Goal: Find specific page/section: Find specific page/section

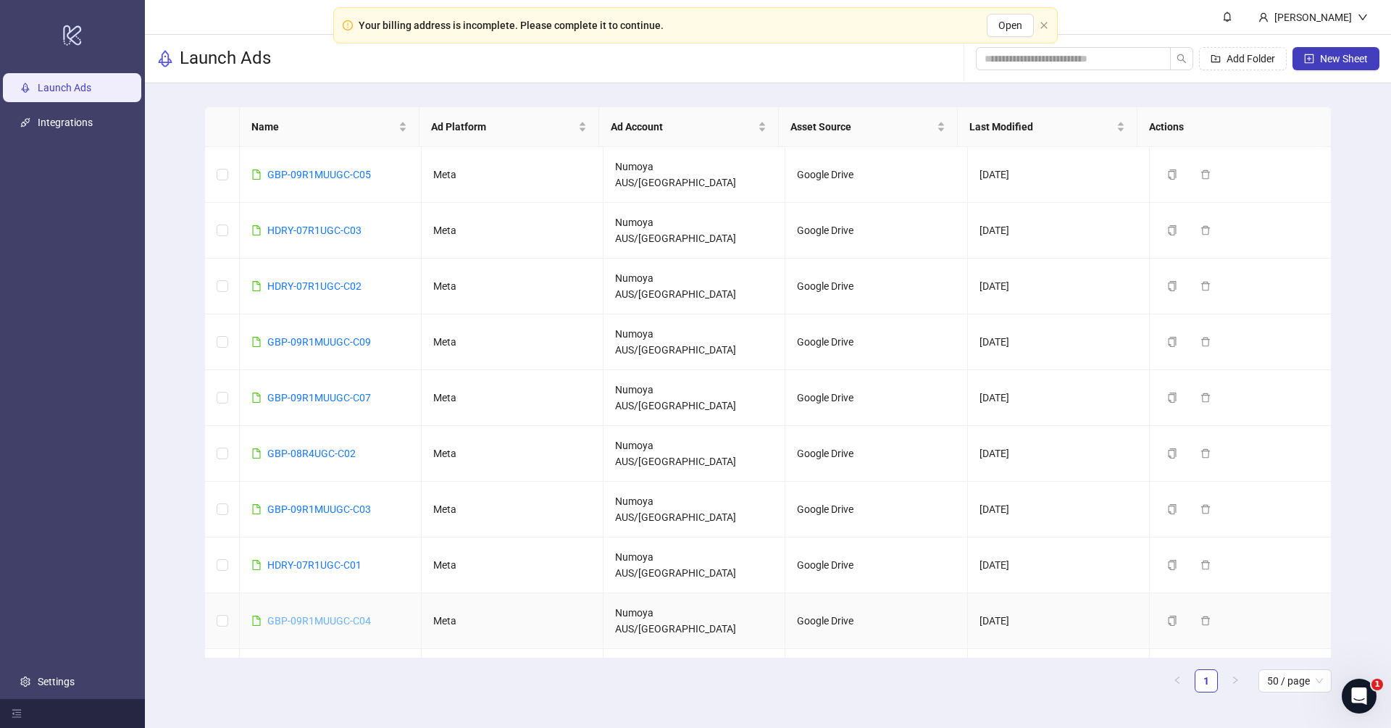
click at [330, 615] on link "GBP-09R1MUUGC-C04" at bounding box center [319, 621] width 104 height 12
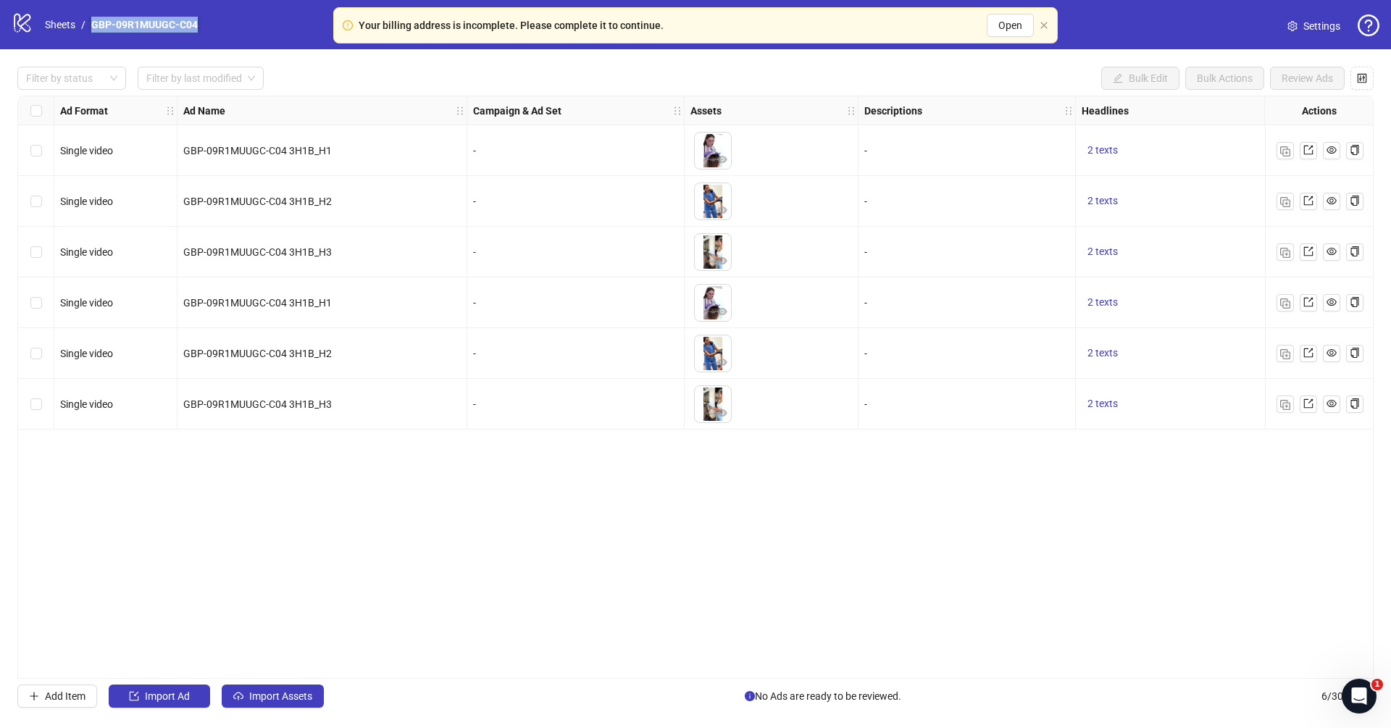
drag, startPoint x: 203, startPoint y: 20, endPoint x: 91, endPoint y: 20, distance: 111.5
click at [91, 20] on nav "Sheets / GBP-09R1MUUGC-C04" at bounding box center [121, 25] width 164 height 16
copy link "GBP-09R1MUUGC-C04"
click at [737, 503] on div "Ad Format Ad Name Campaign & Ad Set Assets Descriptions Headlines Primary Texts…" at bounding box center [695, 387] width 1356 height 583
click at [49, 21] on link "Sheets" at bounding box center [60, 25] width 36 height 16
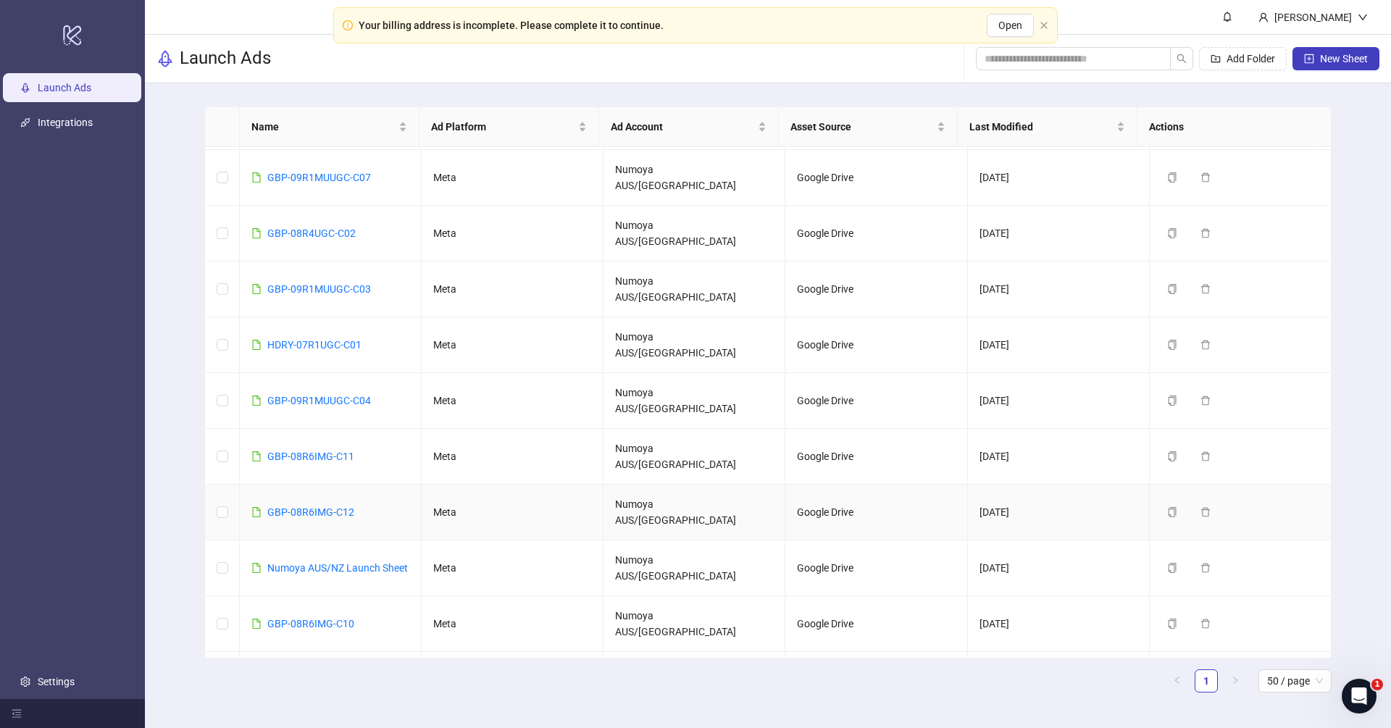
scroll to position [218, 0]
click at [350, 397] on link "GBP-09R1MUUGC-C04" at bounding box center [319, 403] width 104 height 12
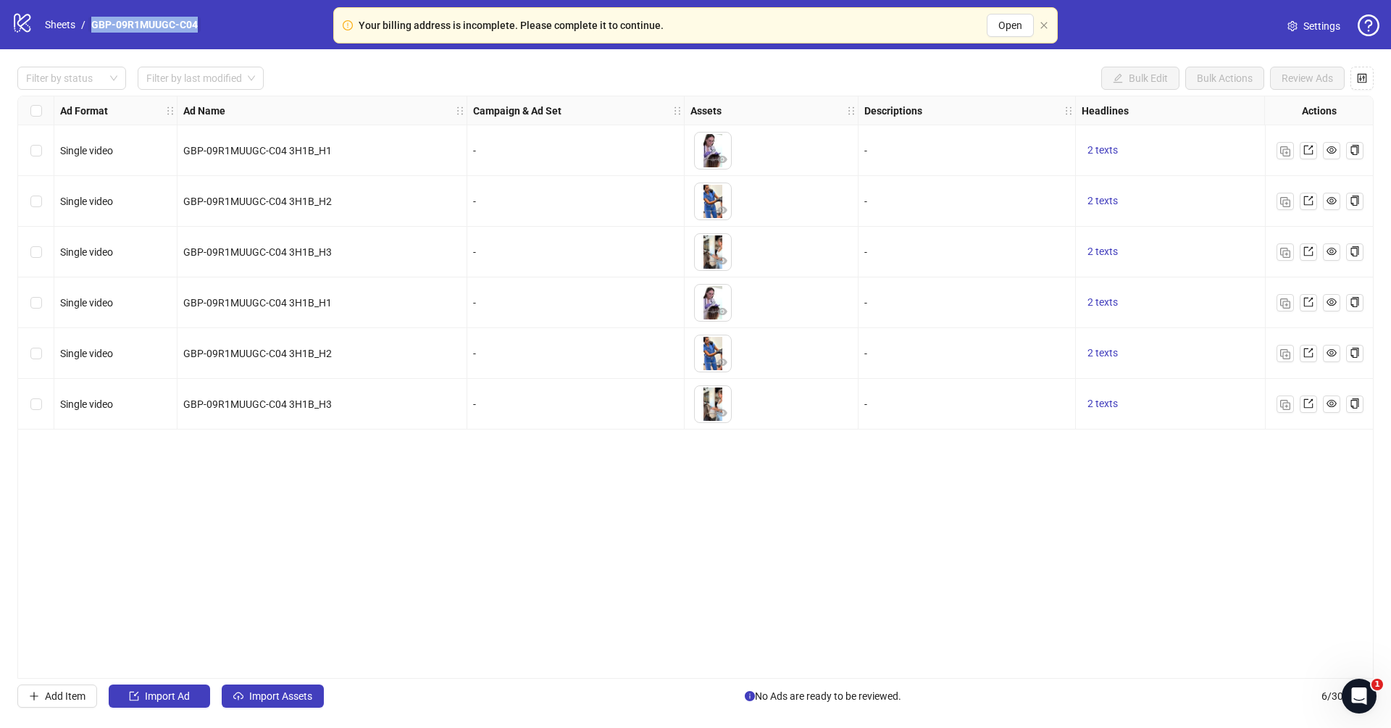
drag, startPoint x: 222, startPoint y: 22, endPoint x: 105, endPoint y: 16, distance: 116.8
click at [105, 16] on div "logo/logo-mobile Sheets / GBP-09R1MUUGC-C04 Settings" at bounding box center [695, 25] width 1367 height 26
copy link "GBP-09R1MUUGC-C04"
click at [64, 22] on link "Sheets" at bounding box center [60, 25] width 36 height 16
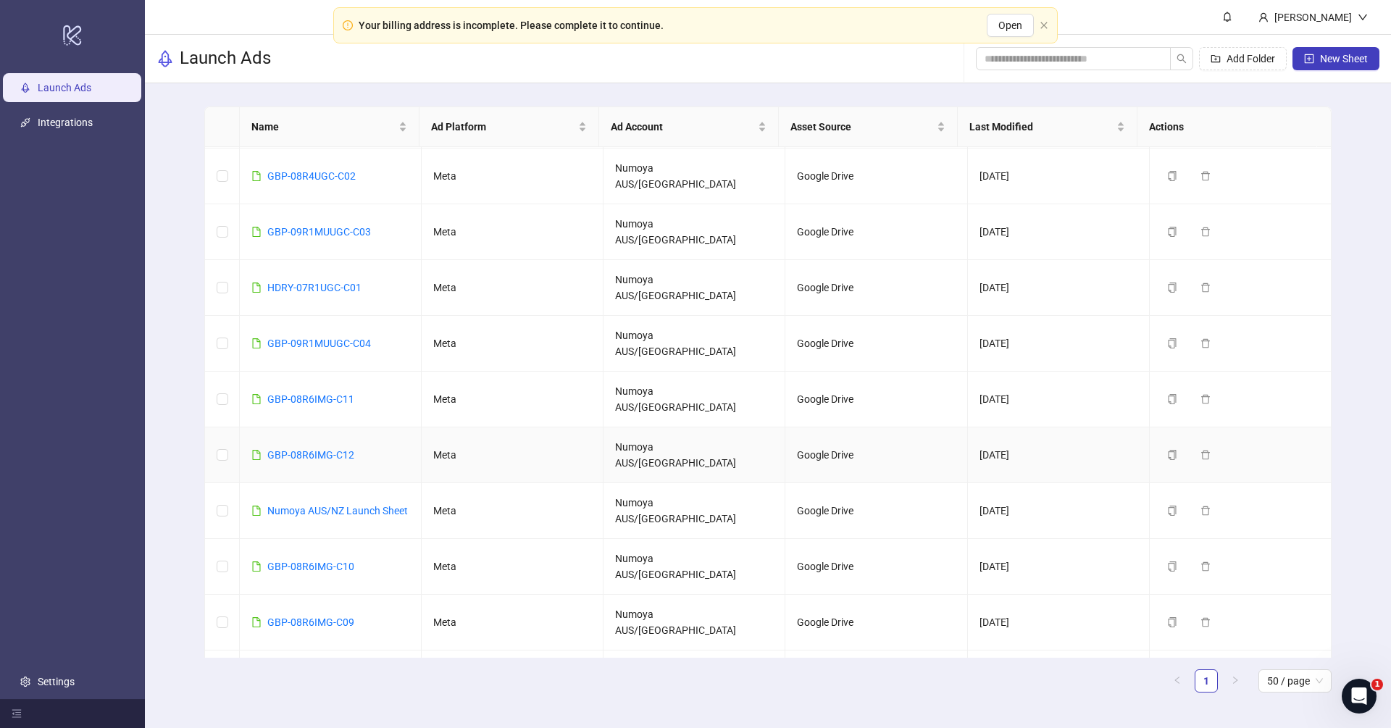
scroll to position [246, 0]
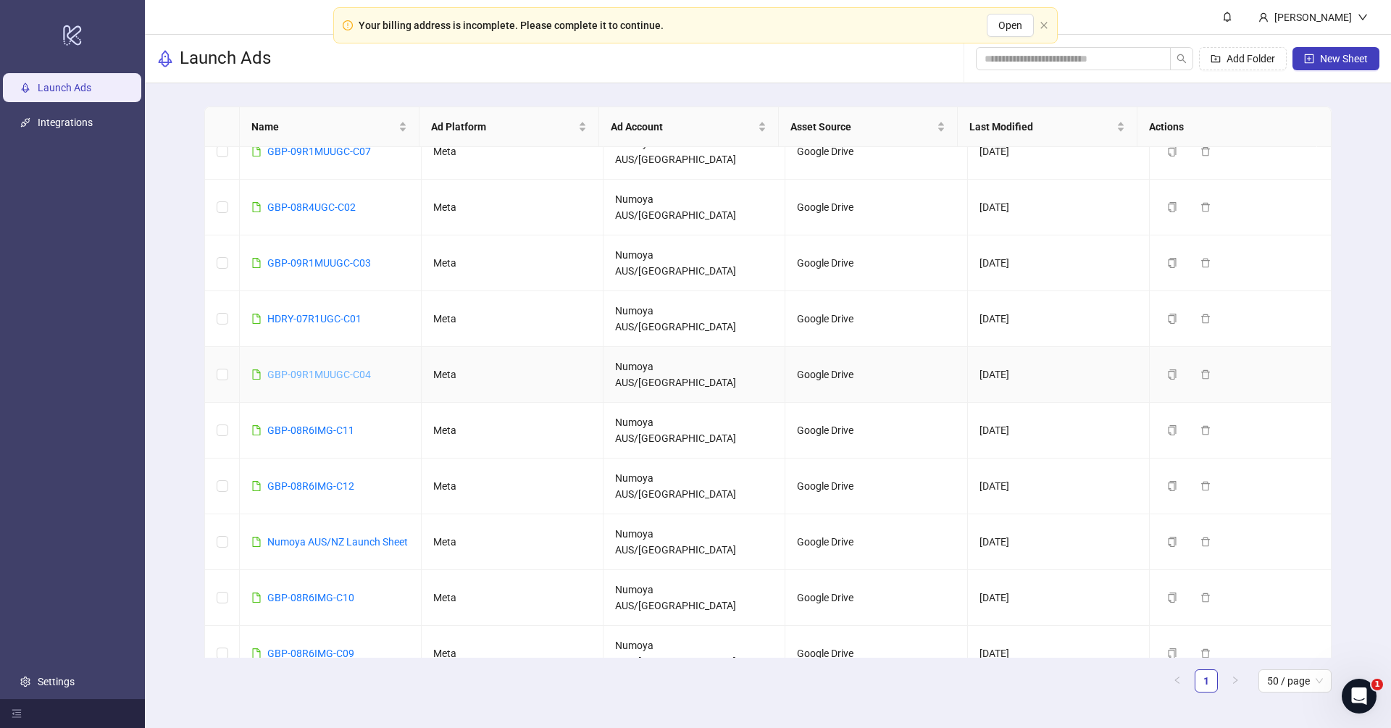
click at [337, 369] on link "GBP-09R1MUUGC-C04" at bounding box center [319, 375] width 104 height 12
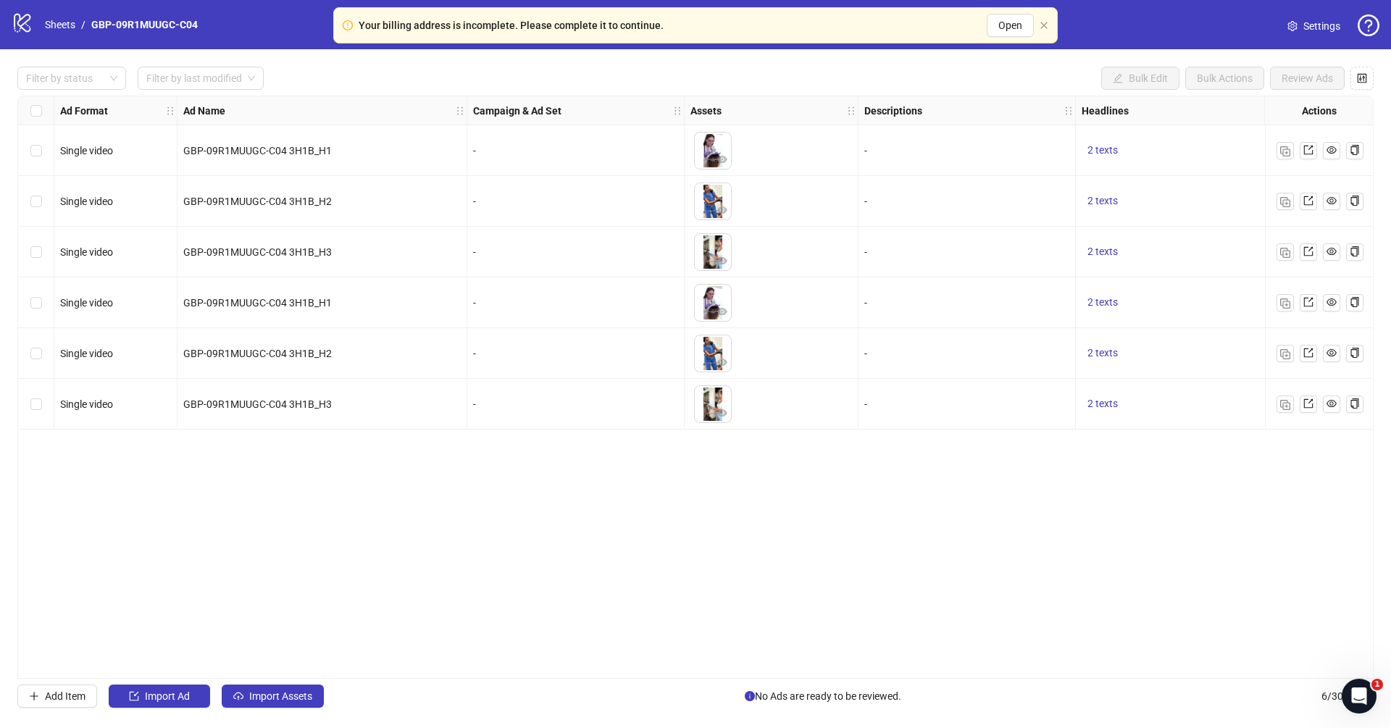
click at [756, 681] on div "Filter by status Filter by last modified Bulk Edit Bulk Actions Review Ads Ad F…" at bounding box center [695, 387] width 1391 height 676
click at [59, 21] on link "Sheets" at bounding box center [60, 25] width 36 height 16
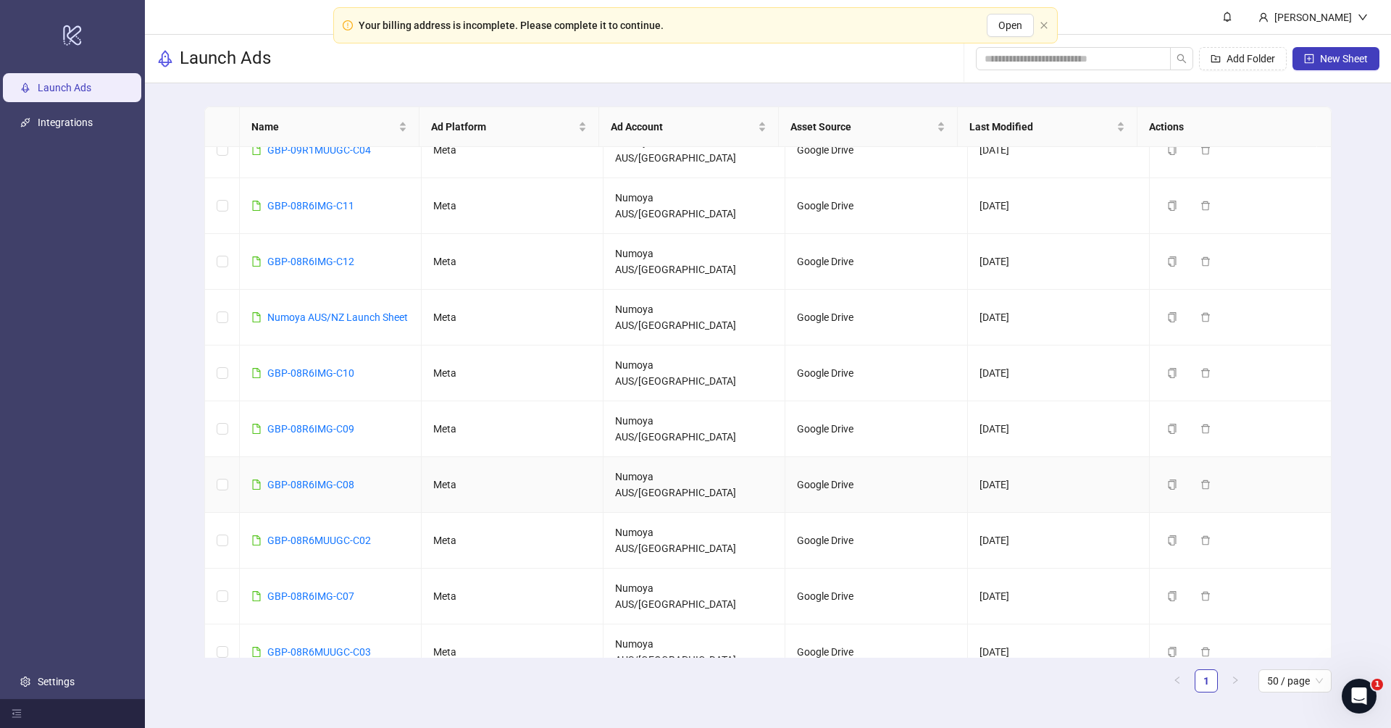
scroll to position [469, 0]
click at [380, 514] on td "GBP-08R6MUUGC-C02" at bounding box center [331, 542] width 182 height 56
drag, startPoint x: 385, startPoint y: 327, endPoint x: 268, endPoint y: 329, distance: 117.3
click at [268, 514] on td "GBP-08R6MUUGC-C02" at bounding box center [331, 542] width 182 height 56
copy link "GBP-08R6MUUGC-C02"
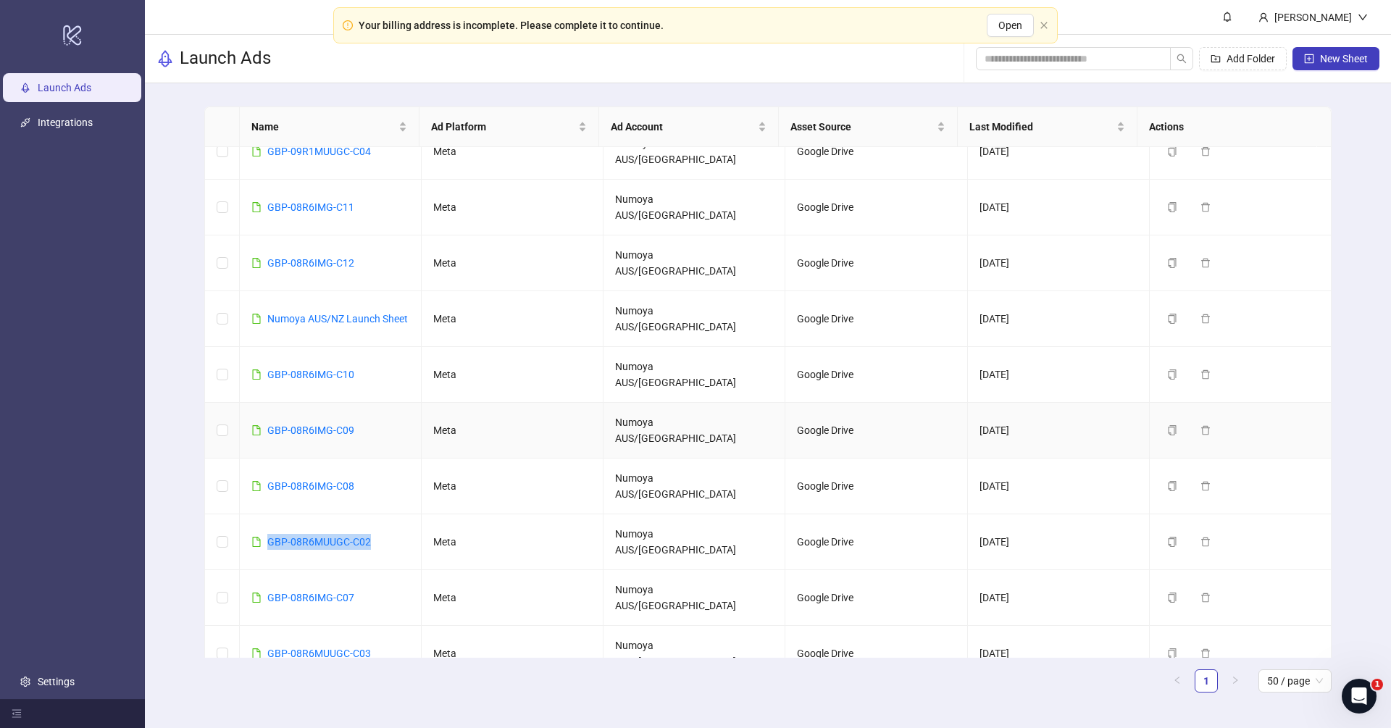
scroll to position [0, 0]
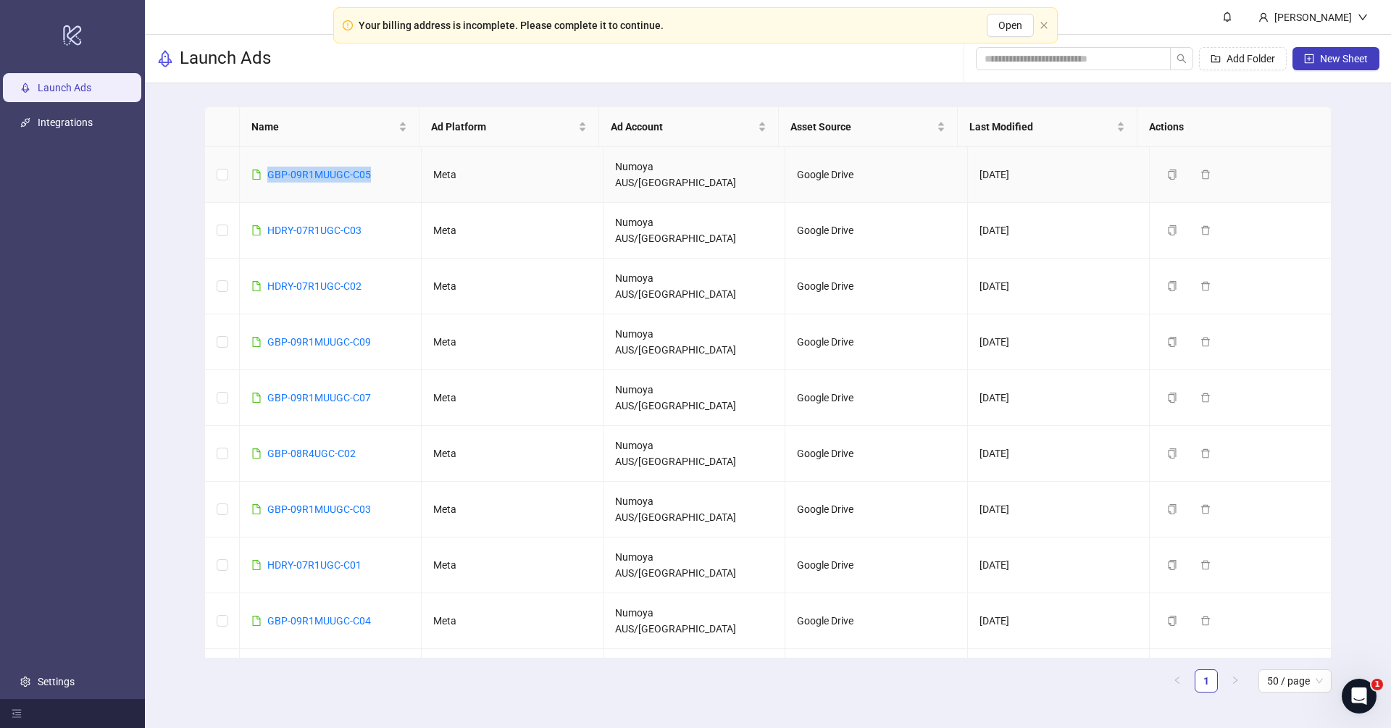
drag, startPoint x: 375, startPoint y: 168, endPoint x: 266, endPoint y: 168, distance: 109.4
click at [266, 168] on td "GBP-09R1MUUGC-C05" at bounding box center [331, 175] width 182 height 56
copy link "GBP-09R1MUUGC-C05"
drag, startPoint x: 385, startPoint y: 287, endPoint x: 233, endPoint y: 290, distance: 151.4
click at [233, 314] on tr "GBP-09R1MUUGC-C09 Meta Numoya AUS/NZ Google Drive 09/11/2025 Duplicate Delete" at bounding box center [768, 342] width 1126 height 56
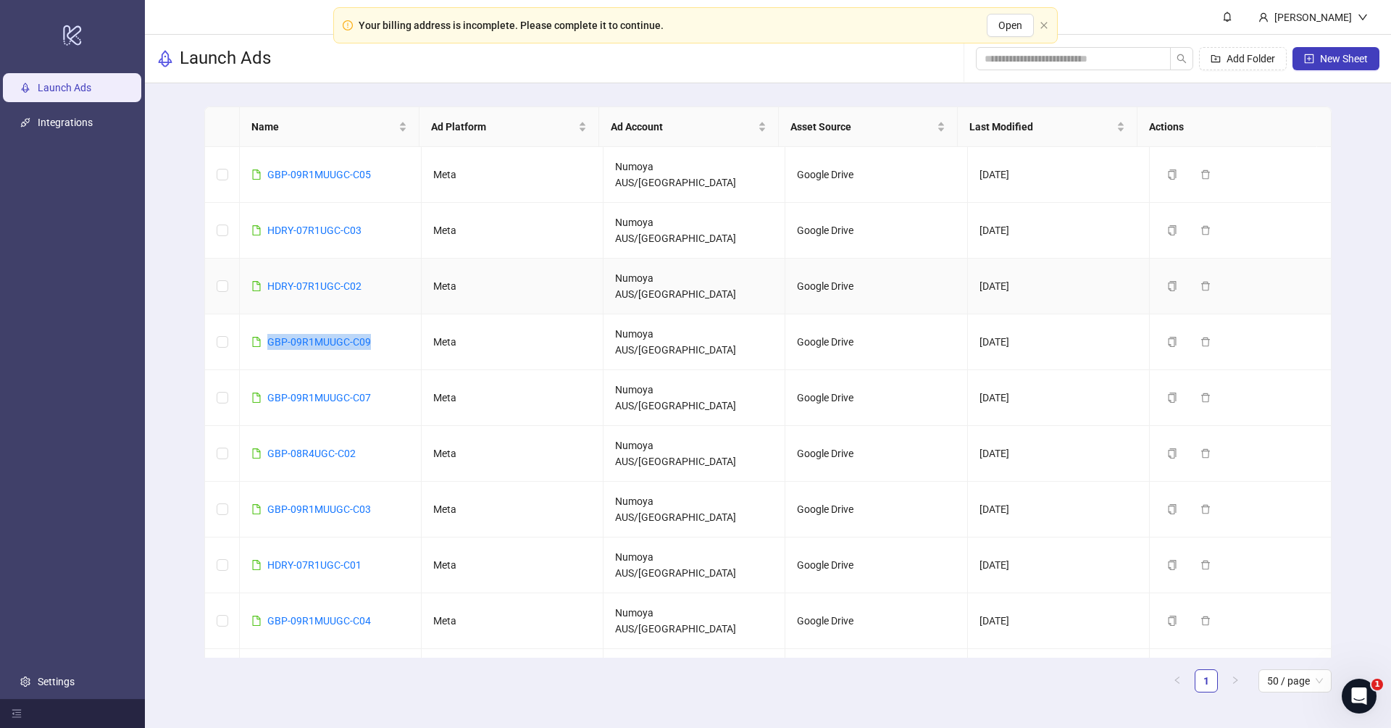
copy tr "GBP-09R1MUUGC-C09"
drag, startPoint x: 386, startPoint y: 166, endPoint x: 254, endPoint y: 162, distance: 131.9
click at [254, 162] on td "GBP-09R1MUUGC-C05" at bounding box center [331, 175] width 182 height 56
drag, startPoint x: 389, startPoint y: 323, endPoint x: 245, endPoint y: 324, distance: 144.1
click at [245, 370] on td "GBP-09R1MUUGC-C07" at bounding box center [331, 398] width 182 height 56
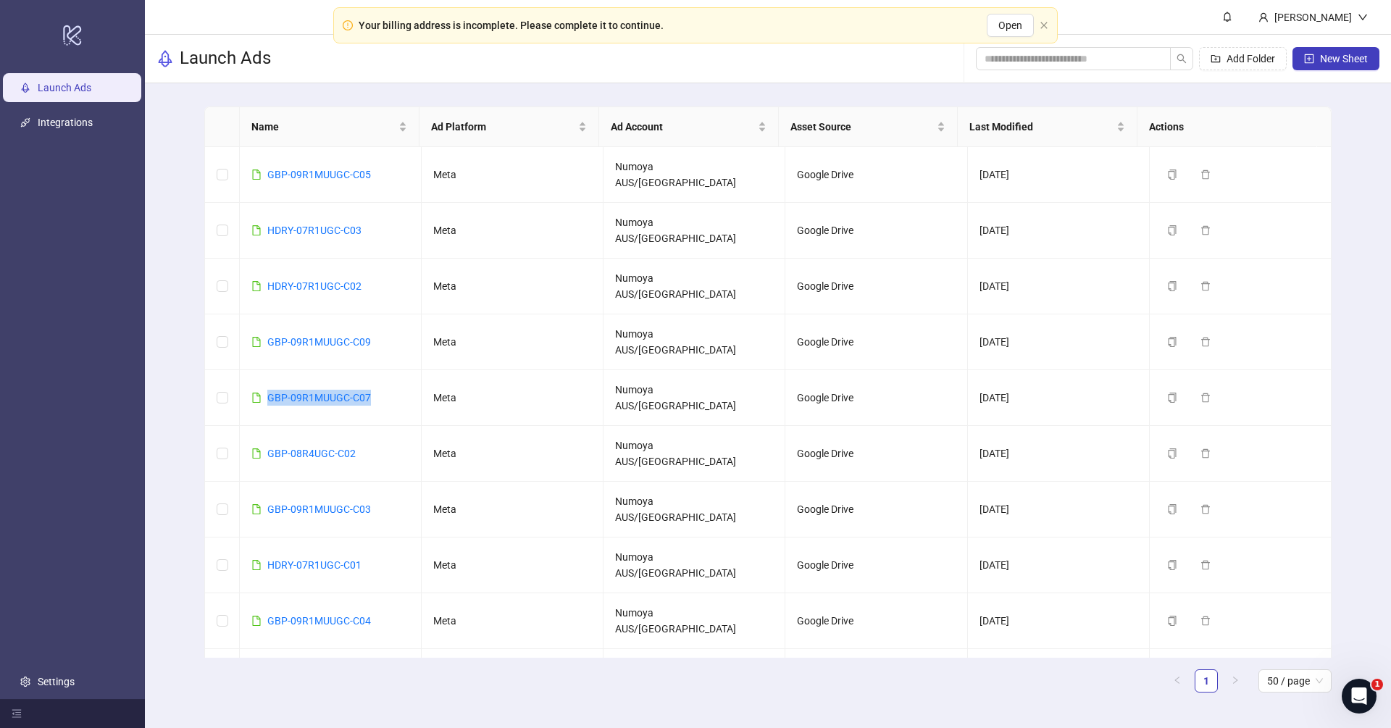
copy link "GBP-09R1MUUGC-C07"
drag, startPoint x: 371, startPoint y: 373, endPoint x: 256, endPoint y: 369, distance: 114.5
click at [256, 426] on td "GBP-08R4UGC-C02" at bounding box center [331, 454] width 182 height 56
copy link "GBP-08R4UGC-C02"
drag, startPoint x: 408, startPoint y: 411, endPoint x: 266, endPoint y: 411, distance: 142.7
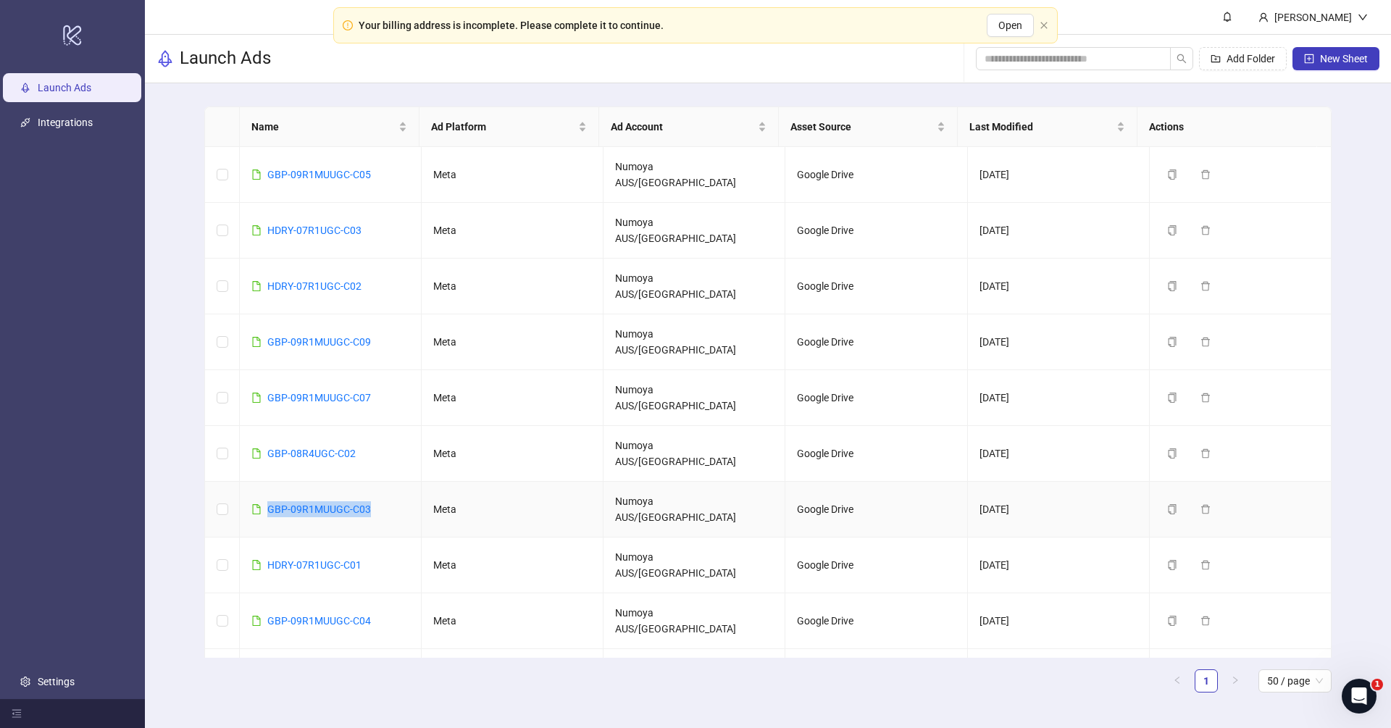
click at [266, 482] on td "GBP-09R1MUUGC-C03" at bounding box center [331, 510] width 182 height 56
copy link "GBP-09R1MUUGC-C03"
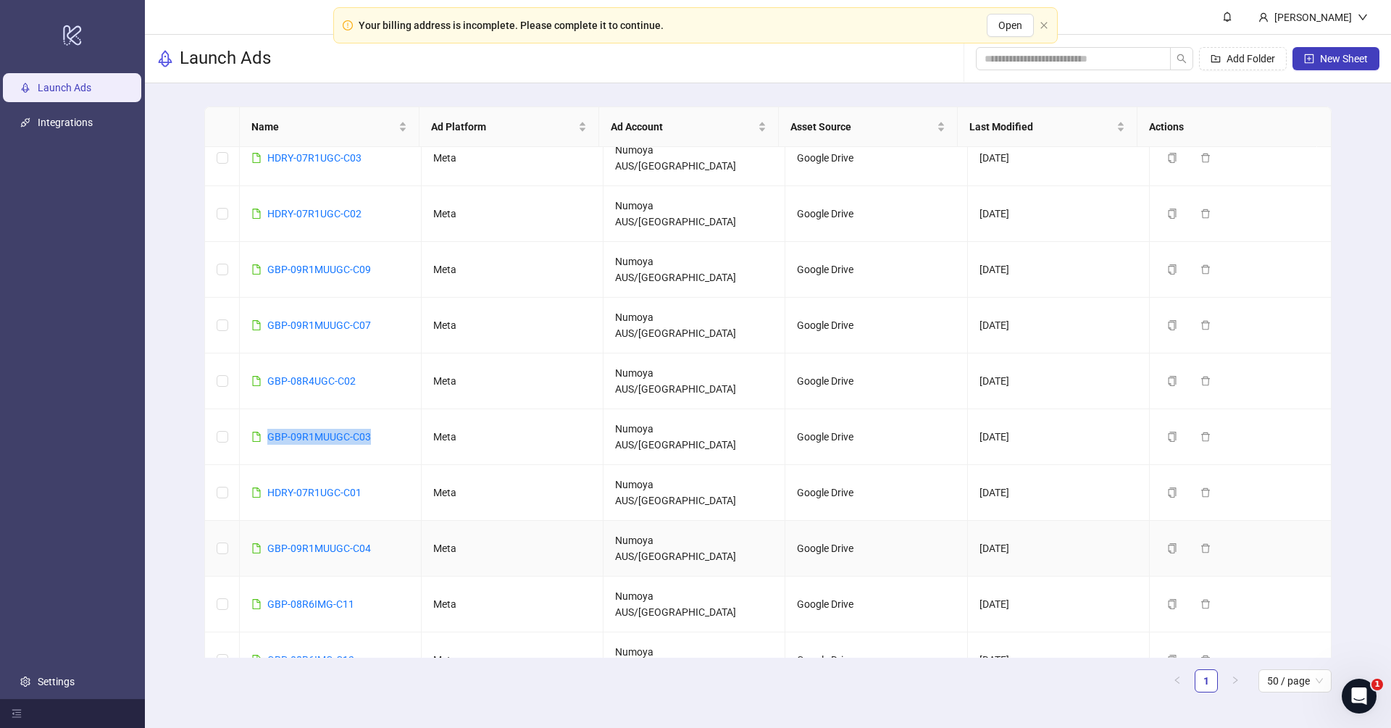
scroll to position [107, 0]
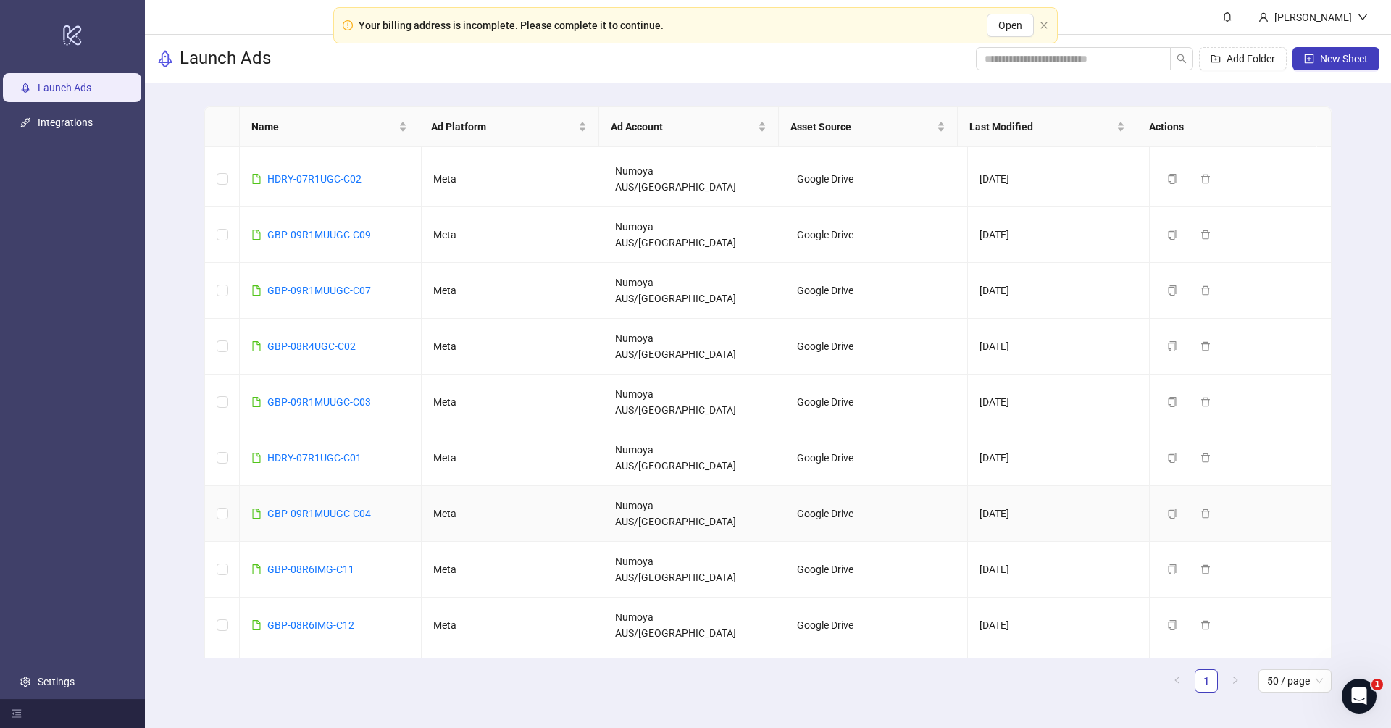
click at [396, 486] on td "GBP-09R1MUUGC-C04" at bounding box center [331, 514] width 182 height 56
drag, startPoint x: 395, startPoint y: 382, endPoint x: 267, endPoint y: 378, distance: 129.0
click at [267, 486] on td "GBP-09R1MUUGC-C04" at bounding box center [331, 514] width 182 height 56
copy link "GBP-09R1MUUGC-C04"
